Goal: Navigation & Orientation: Go to known website

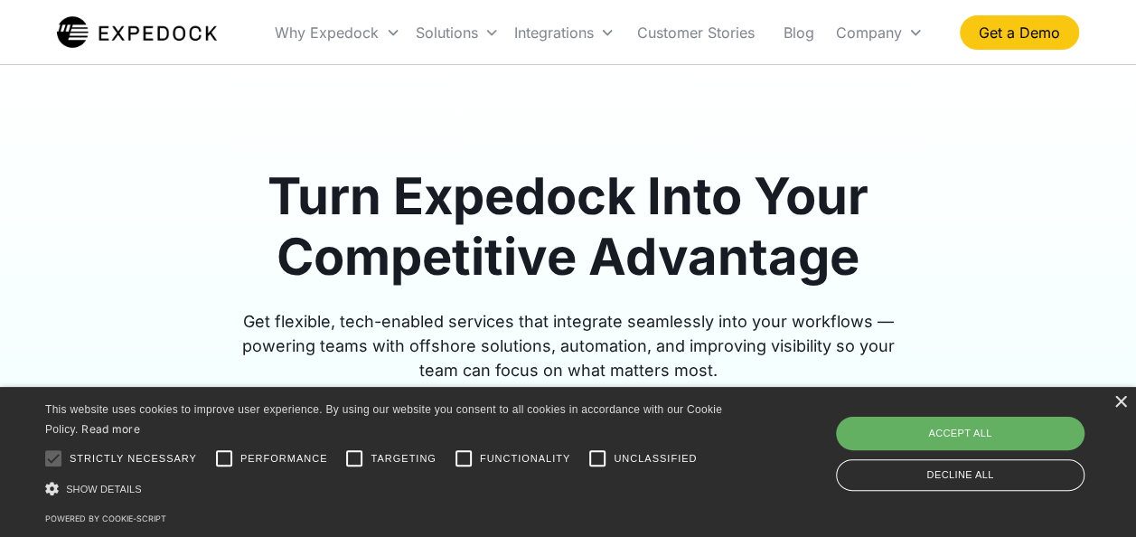
click at [1036, 434] on div "Accept all" at bounding box center [960, 433] width 249 height 33
checkbox input "true"
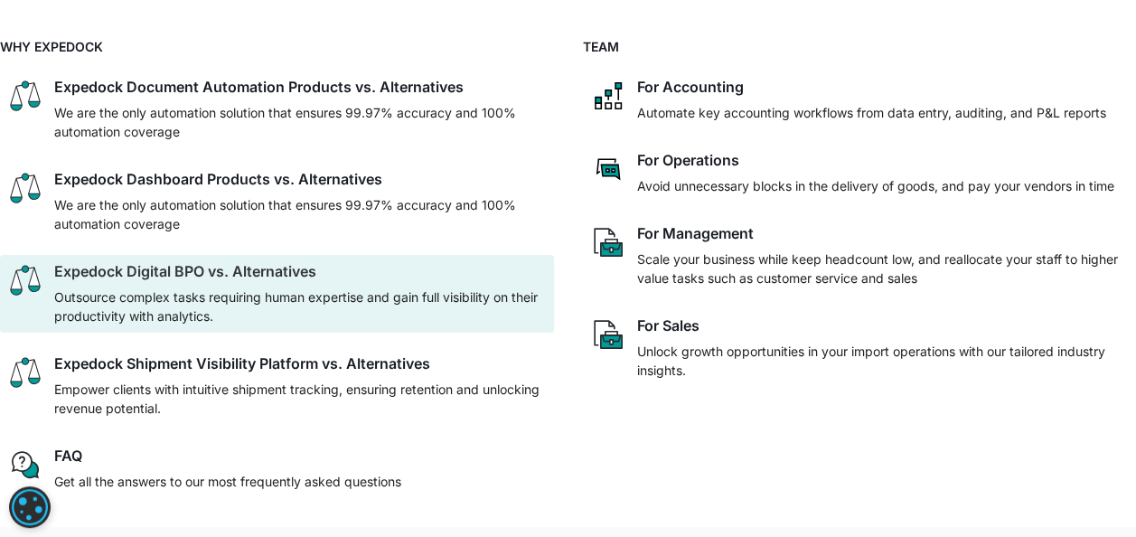
scroll to position [90, 0]
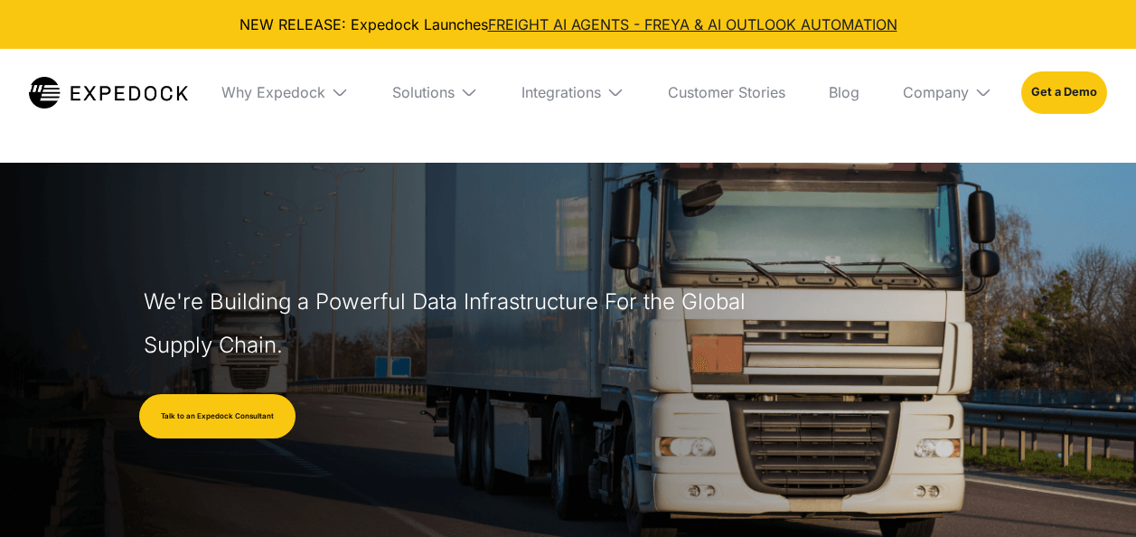
select select
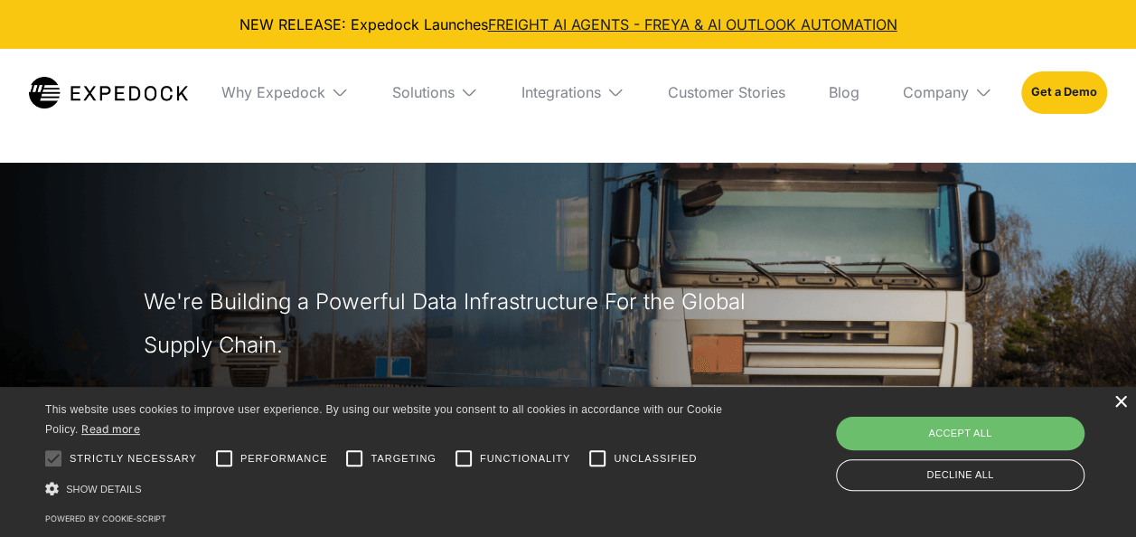
click at [1121, 401] on div "×" at bounding box center [1120, 403] width 14 height 14
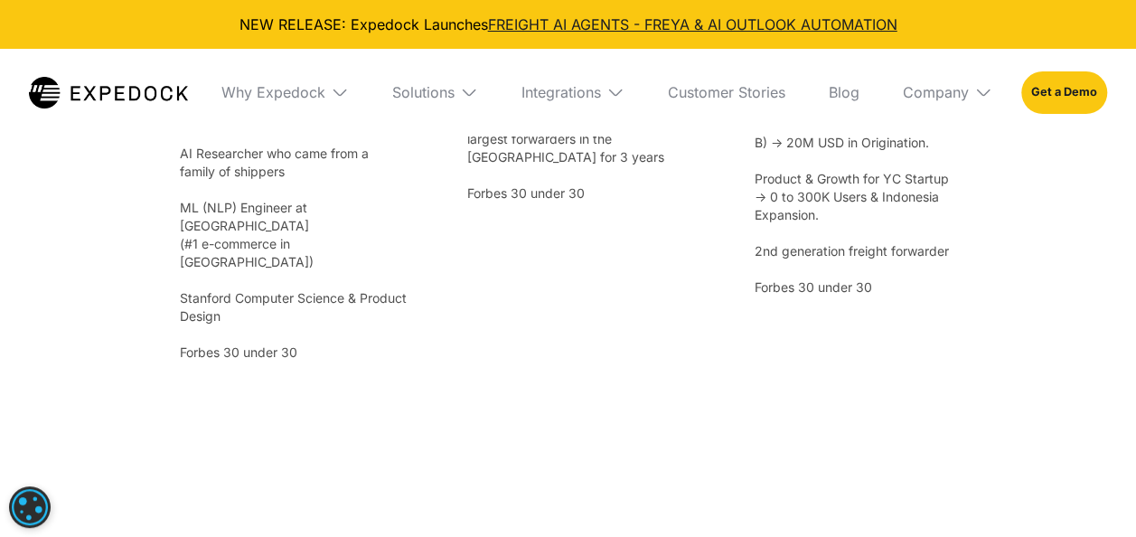
scroll to position [3525, 0]
